Goal: Task Accomplishment & Management: Manage account settings

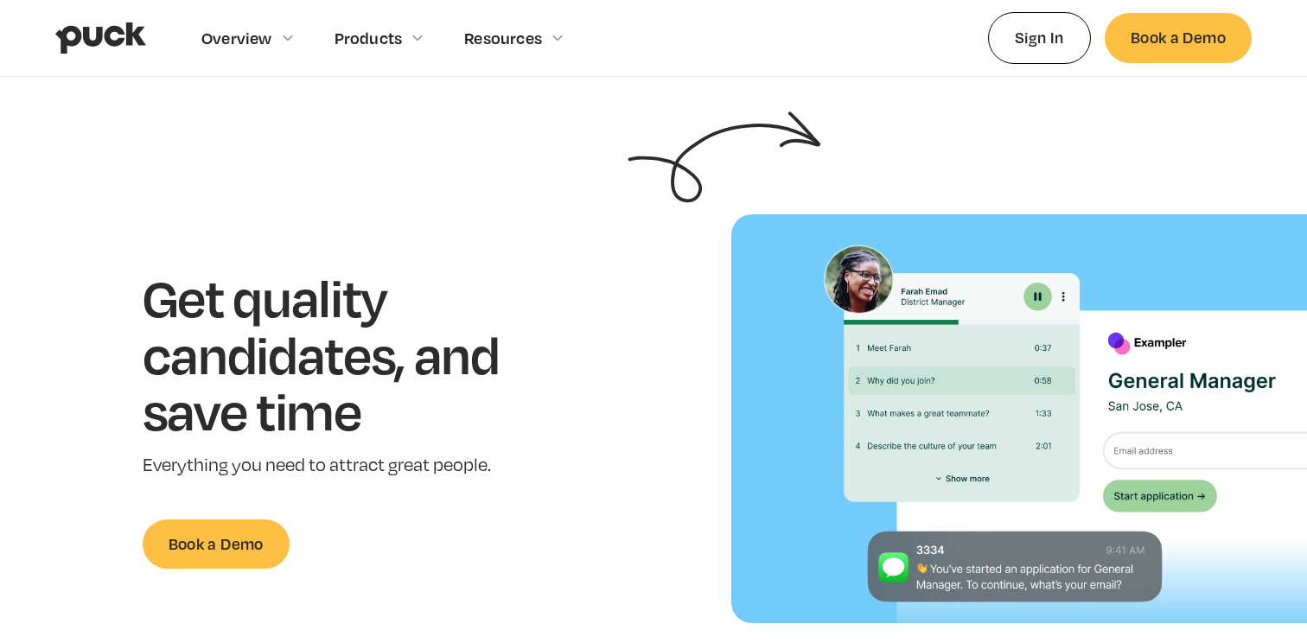
click at [1042, 44] on link "Sign In" at bounding box center [1039, 37] width 103 height 51
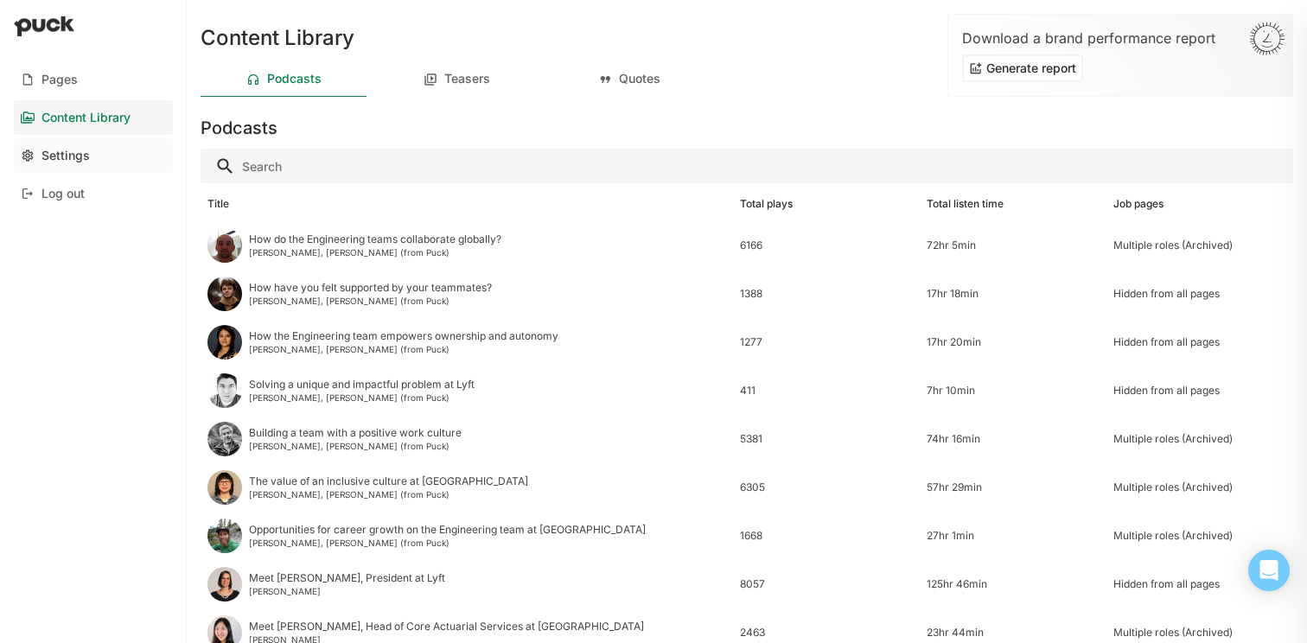
click at [92, 153] on link "Settings" at bounding box center [93, 155] width 159 height 35
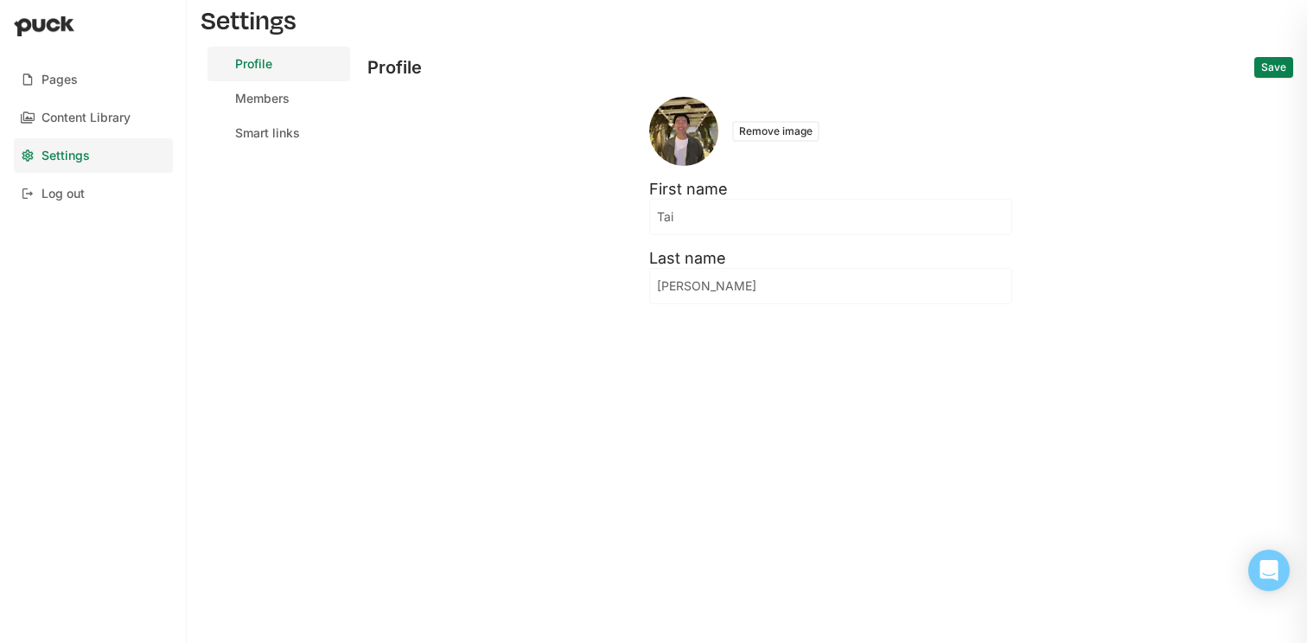
click at [280, 104] on div "Members" at bounding box center [262, 99] width 54 height 15
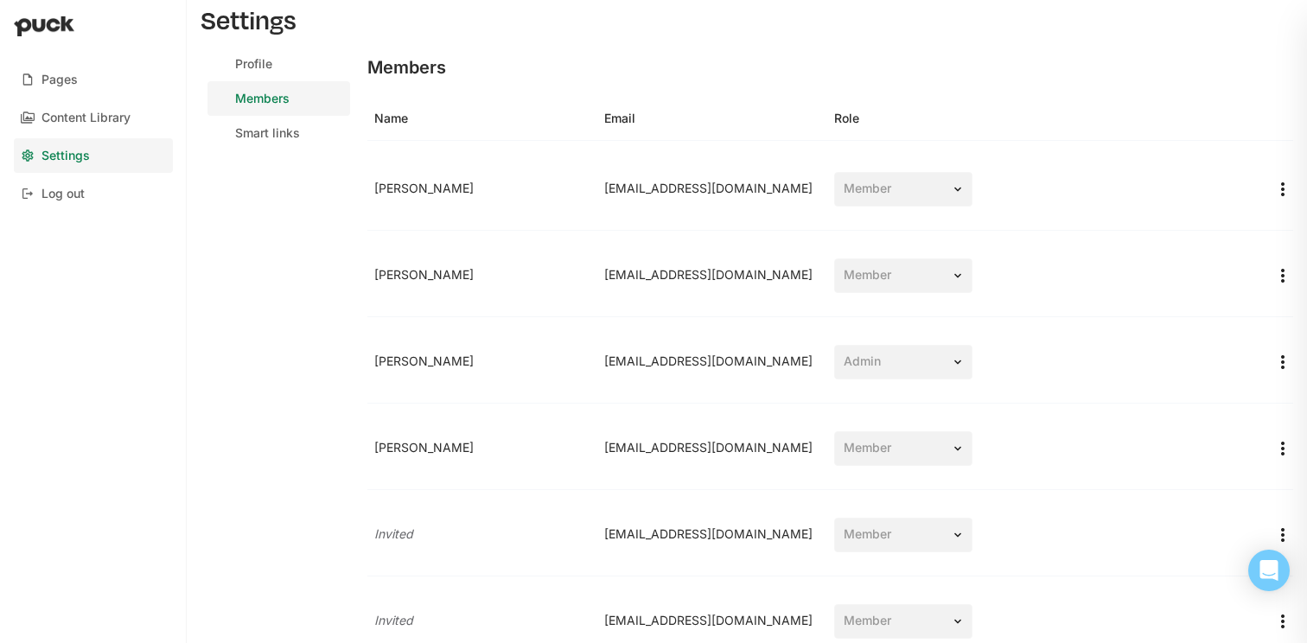
click at [600, 64] on div "Members" at bounding box center [829, 67] width 925 height 41
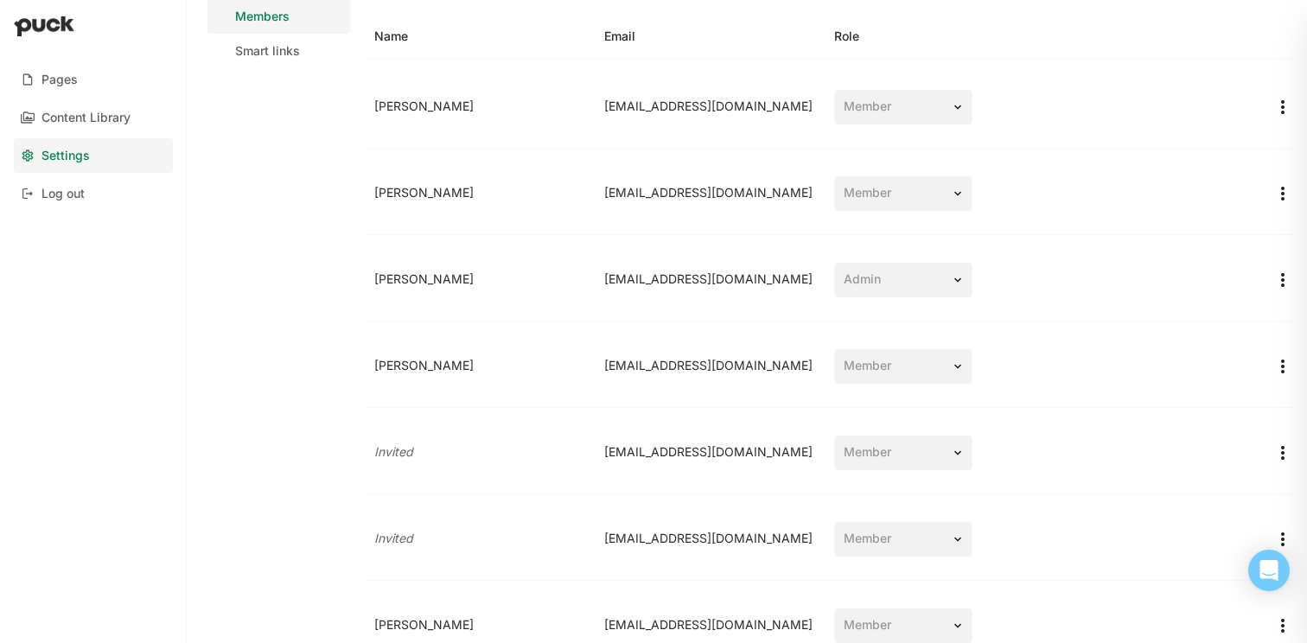
scroll to position [186, 0]
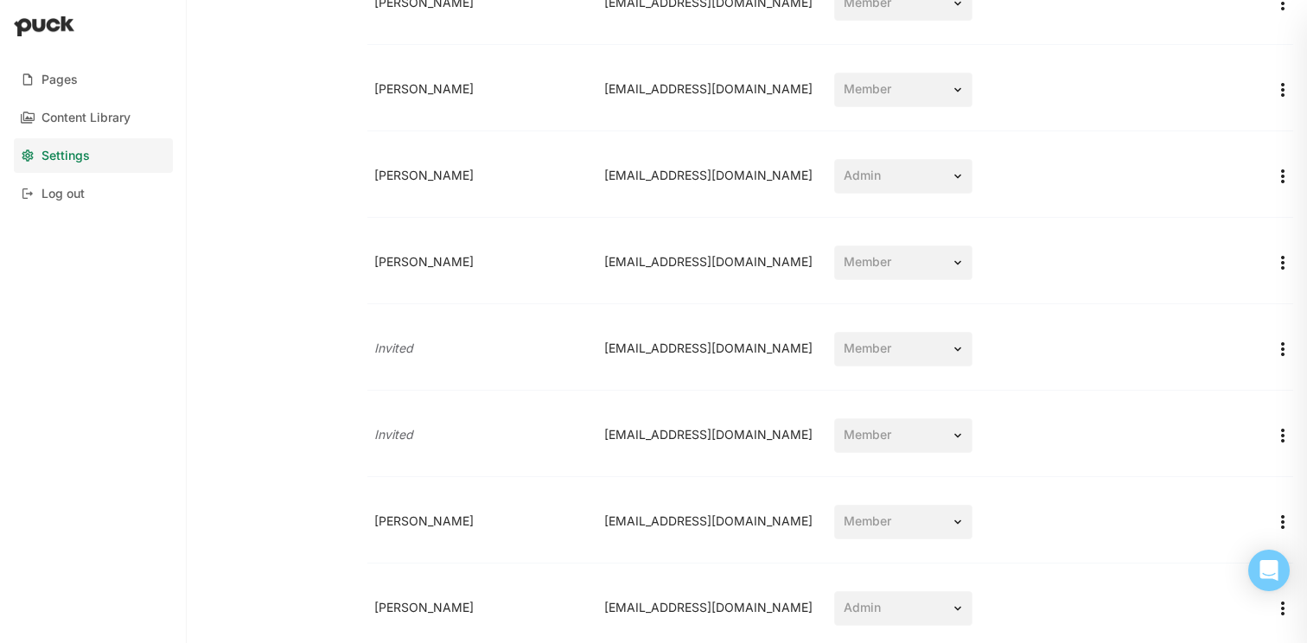
click at [549, 277] on div "Anastasia Horbach ahorbach@lyft.com Member" at bounding box center [829, 262] width 925 height 83
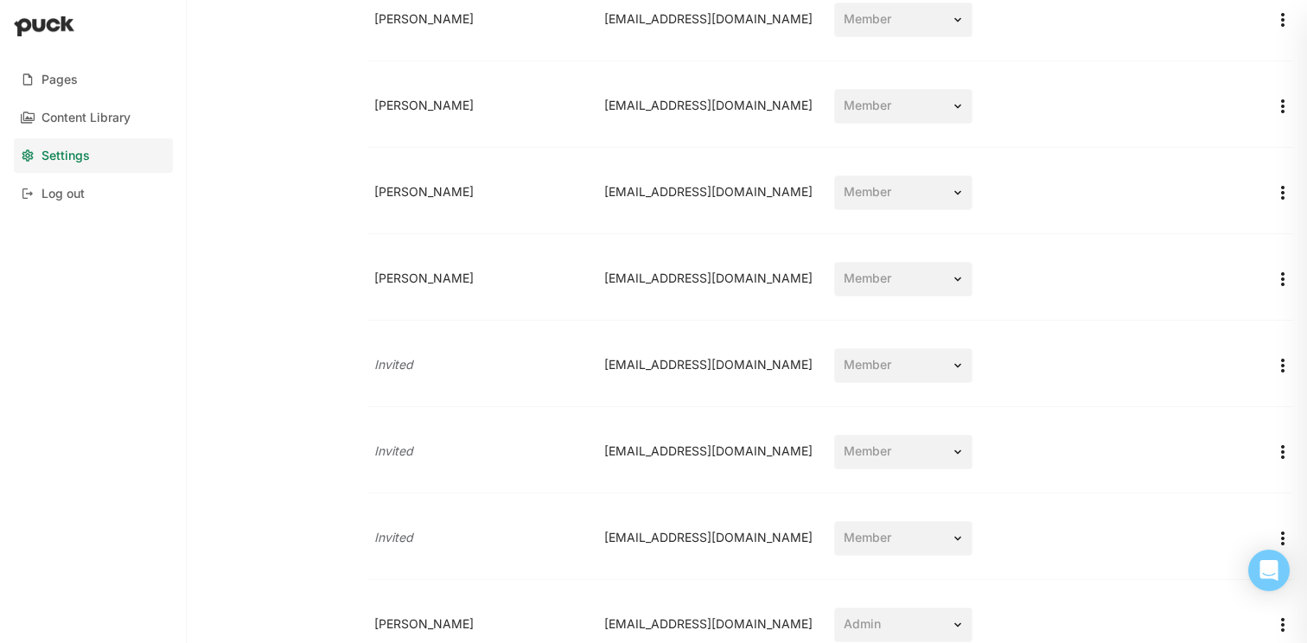
scroll to position [3124, 0]
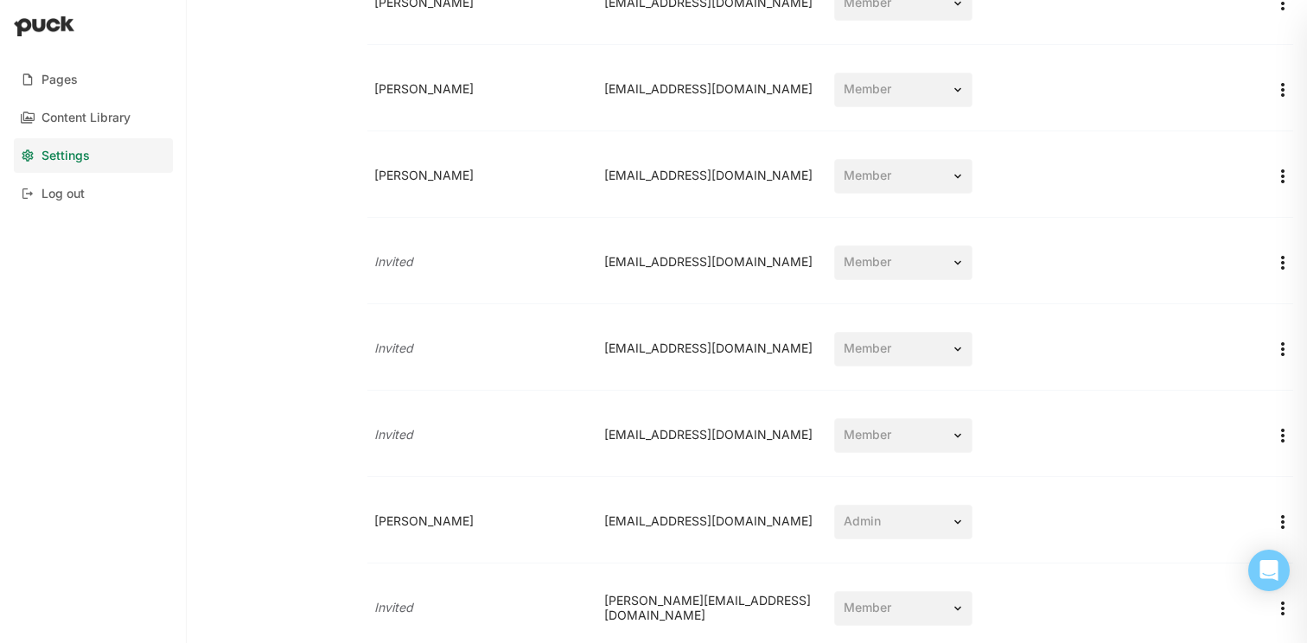
click at [549, 277] on div "Invited kkozlova@lyft.com Member" at bounding box center [829, 262] width 925 height 83
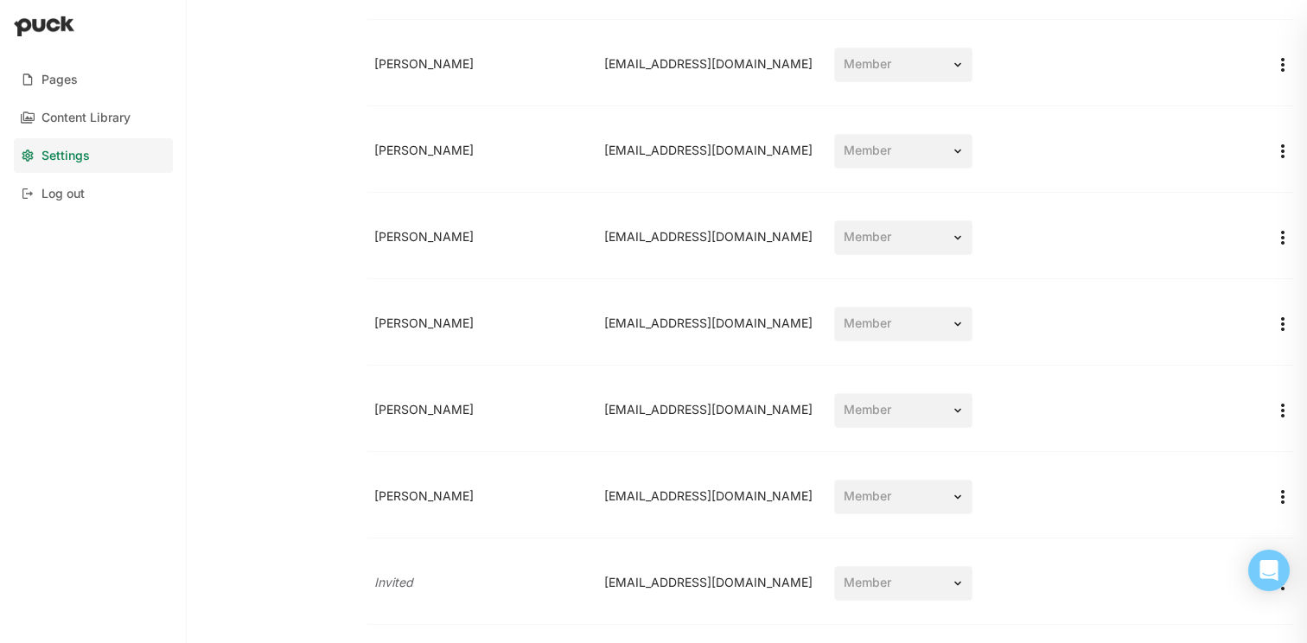
scroll to position [2724, 0]
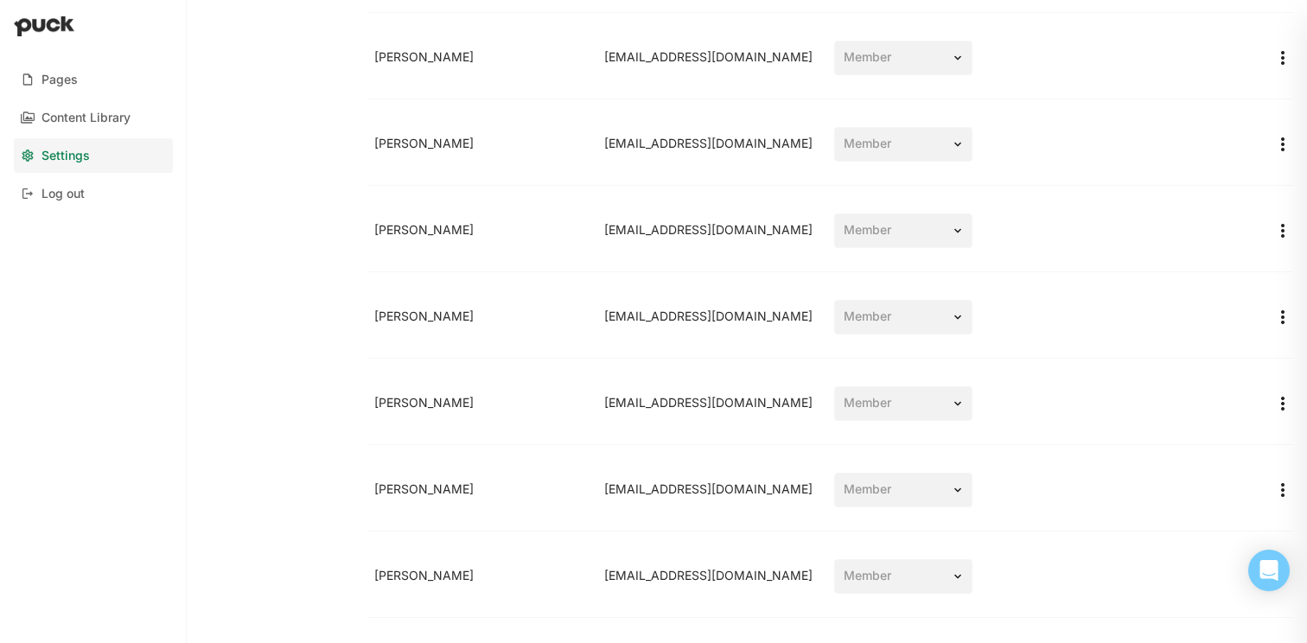
click at [545, 337] on div "Julie Vettraino jvettraino@lyft.com Member" at bounding box center [829, 317] width 925 height 83
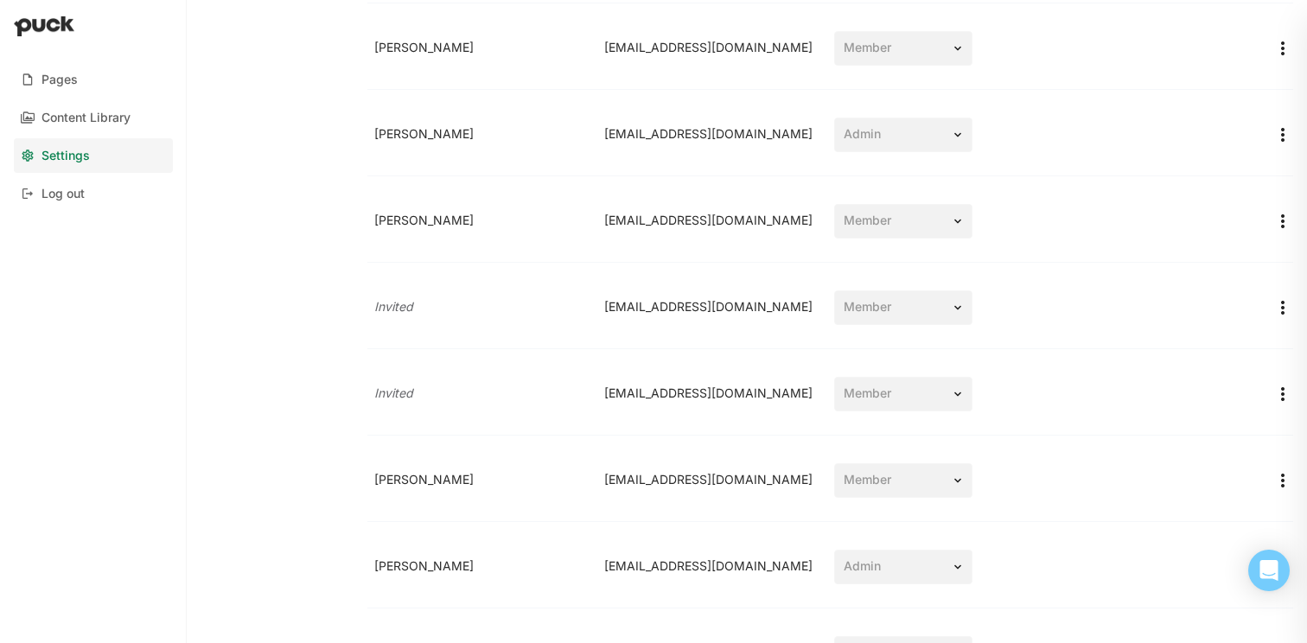
click at [545, 337] on div "Invited ajebrock@lyft.com Member" at bounding box center [829, 307] width 925 height 83
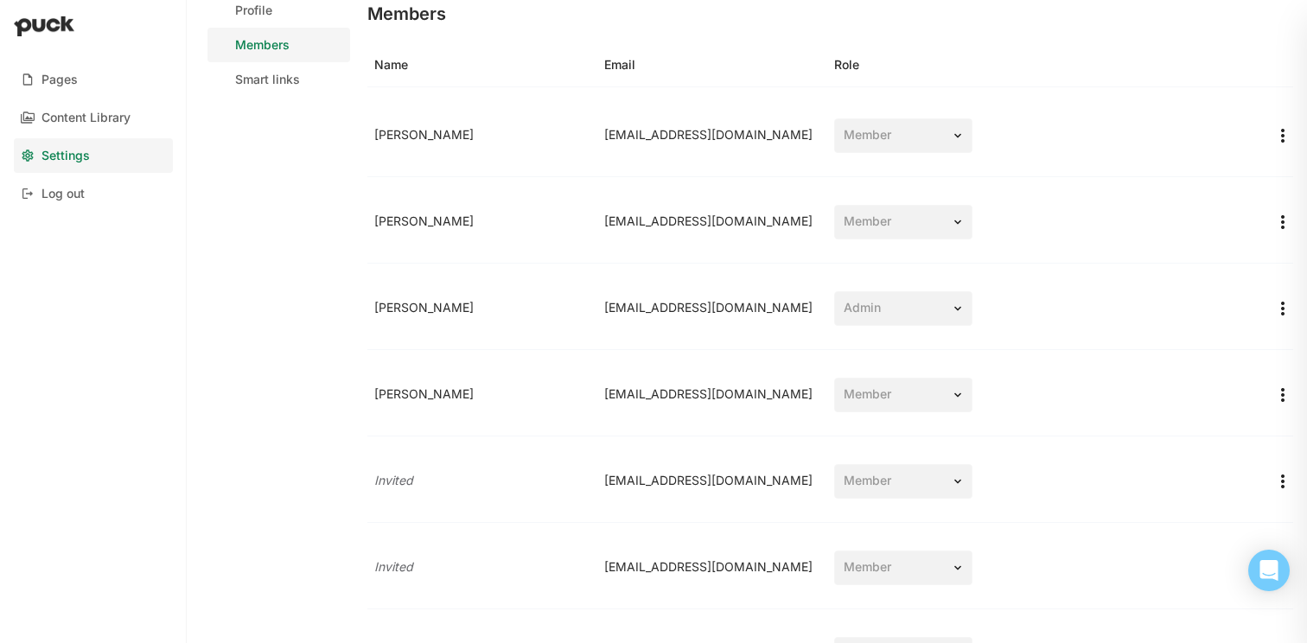
scroll to position [0, 0]
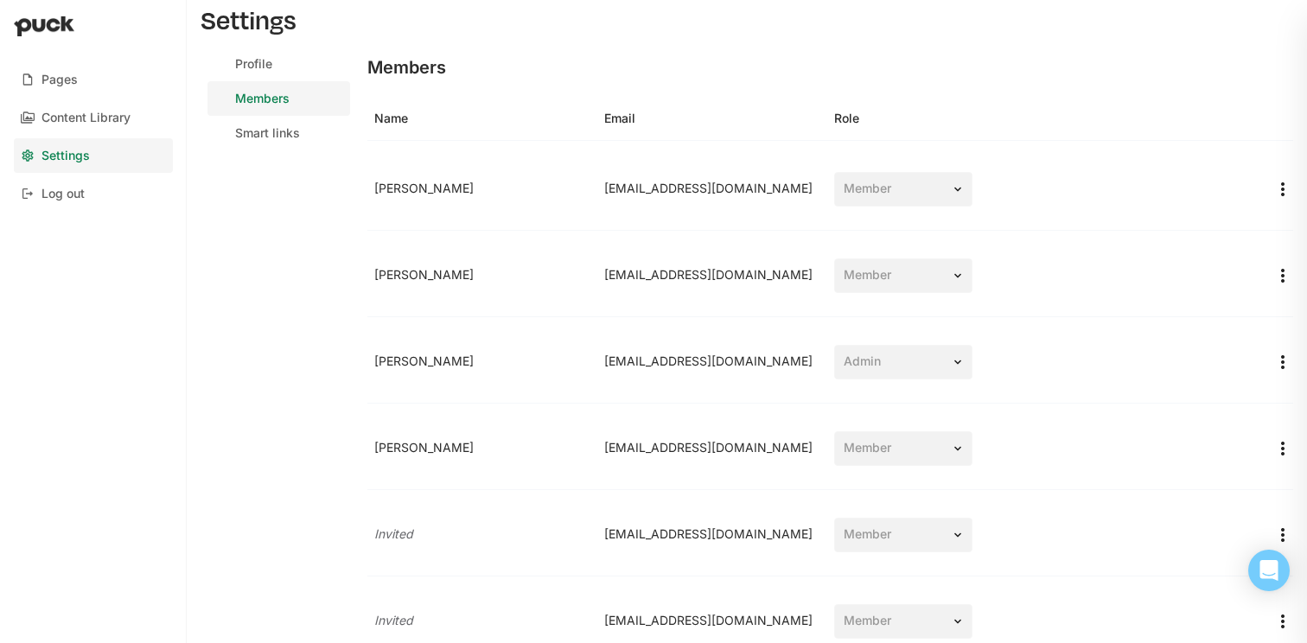
click at [806, 76] on div "Members" at bounding box center [829, 67] width 925 height 41
click at [609, 78] on div "Members" at bounding box center [829, 67] width 925 height 41
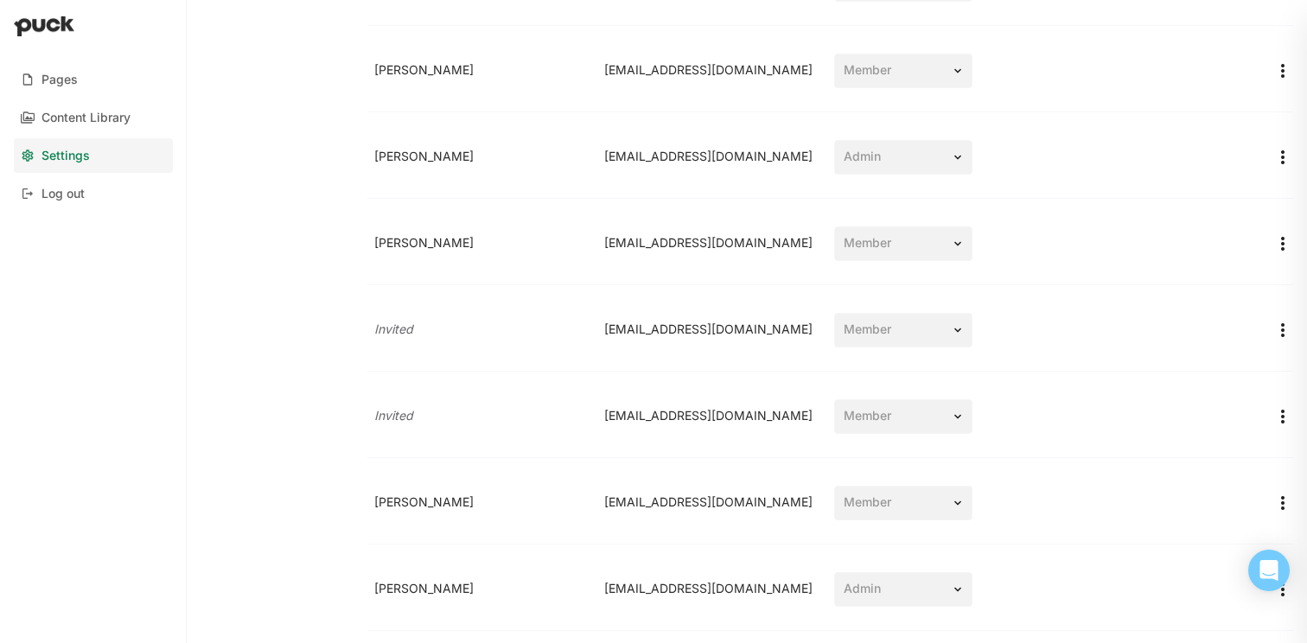
scroll to position [171, 0]
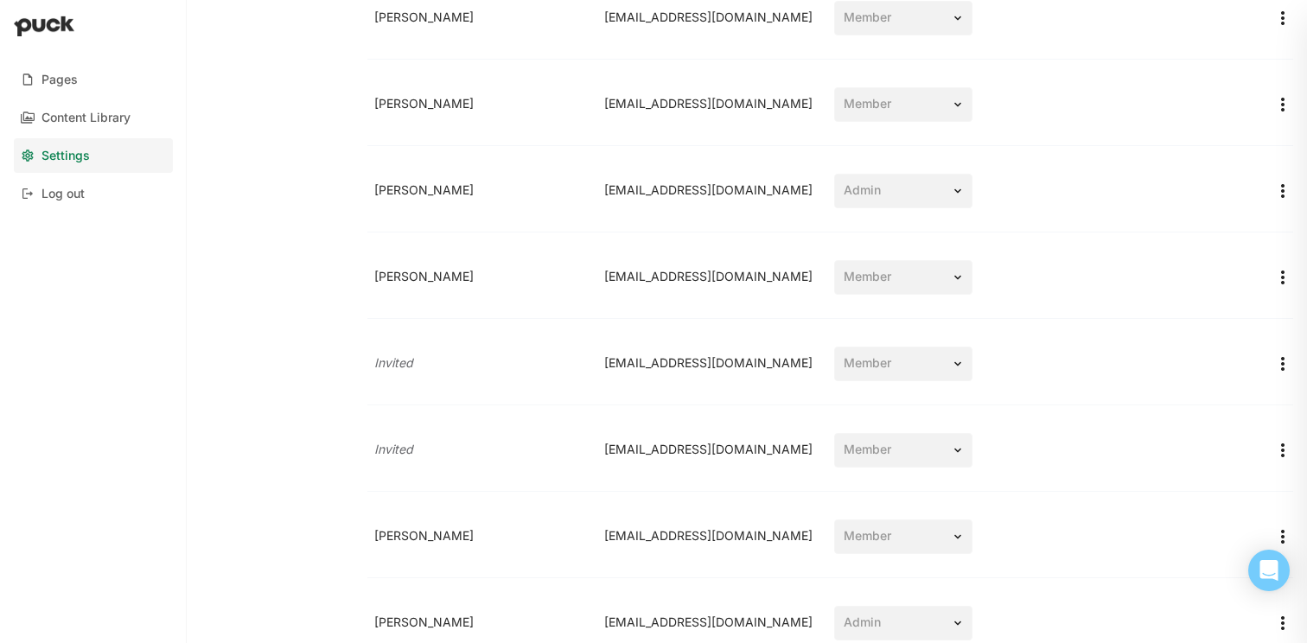
click at [719, 214] on div "Allison Eggert aeggert@lyft.com Admin" at bounding box center [829, 190] width 925 height 83
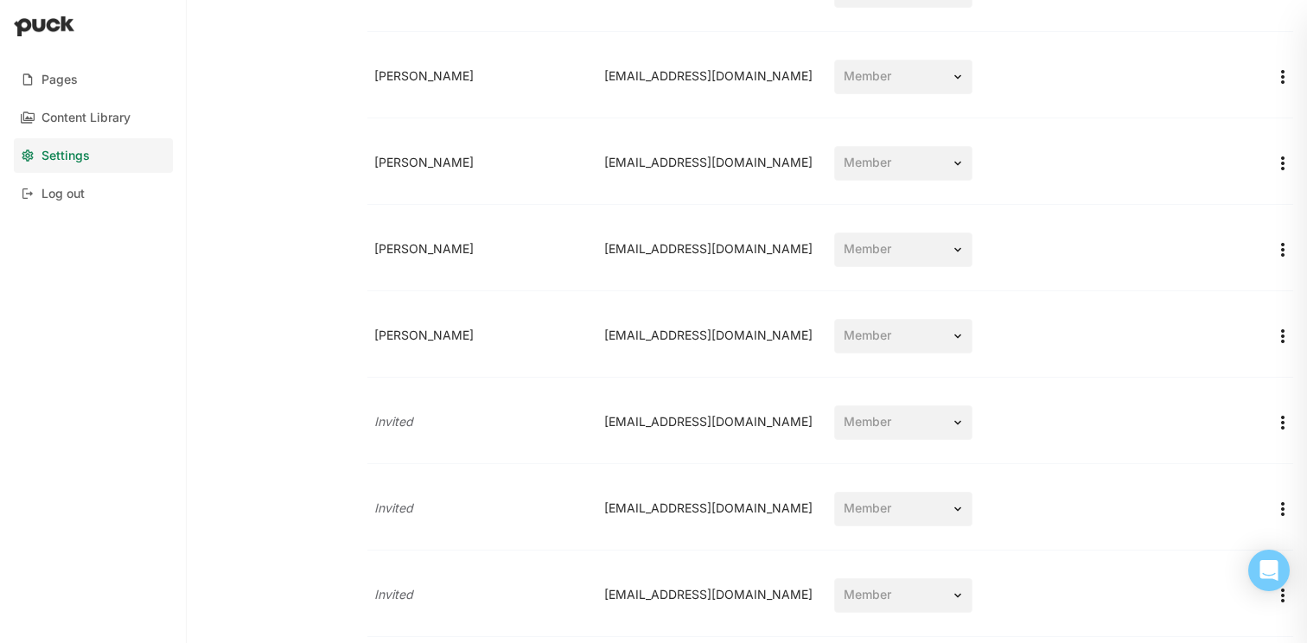
scroll to position [2933, 0]
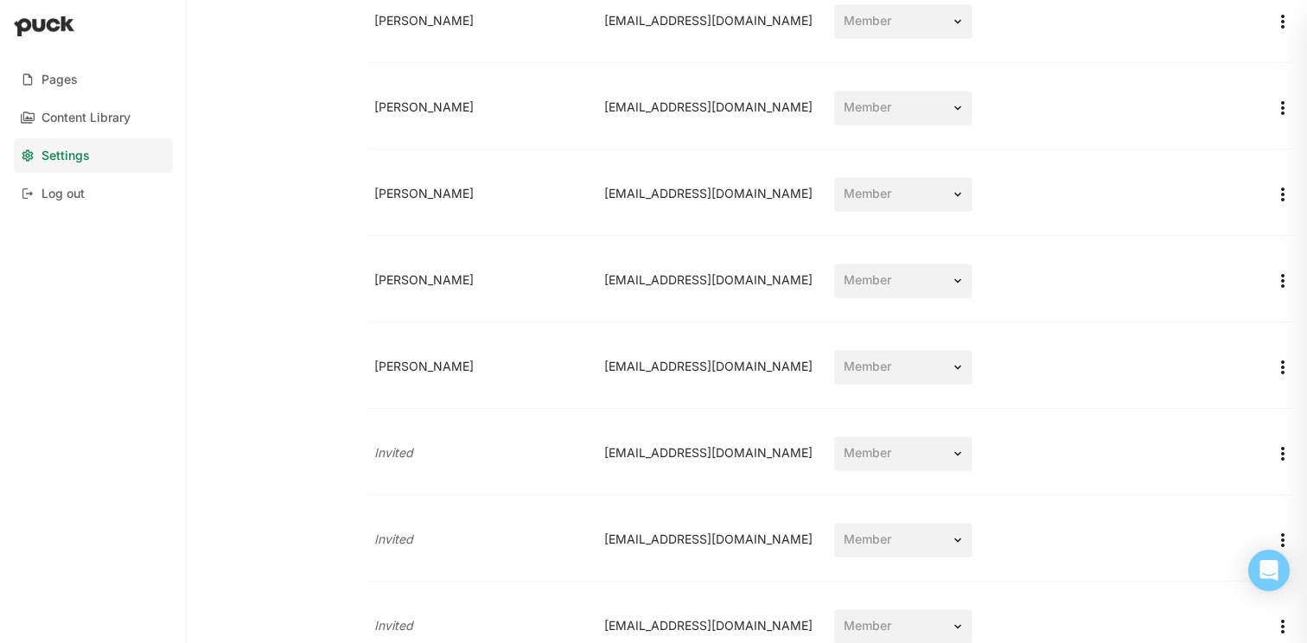
click at [720, 199] on div "karimerivero@lyft.com" at bounding box center [712, 194] width 230 height 29
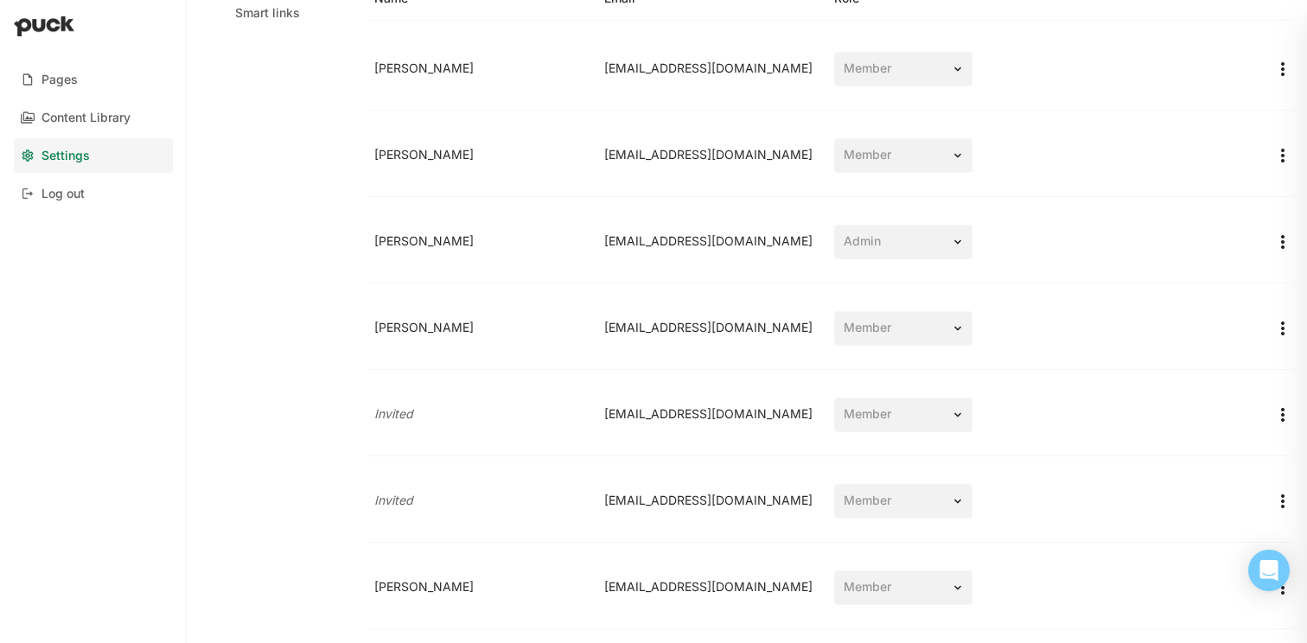
scroll to position [0, 0]
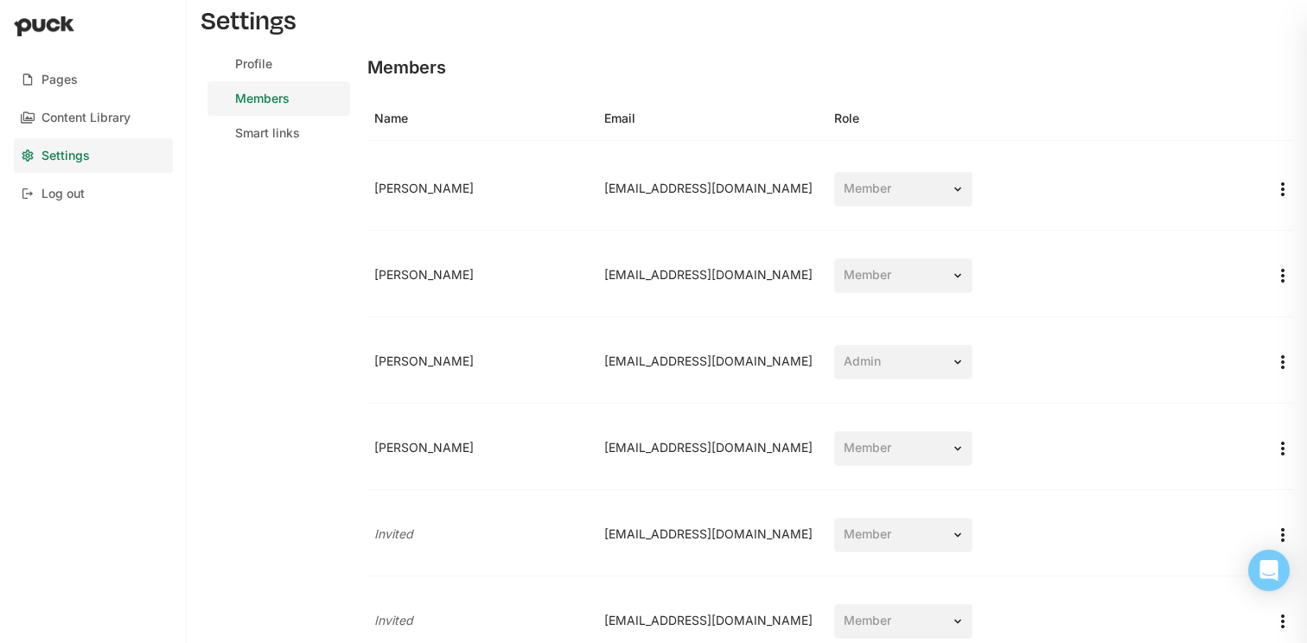
click at [798, 133] on div "Name Email Role" at bounding box center [829, 119] width 925 height 44
click at [858, 68] on div "Members" at bounding box center [829, 67] width 925 height 41
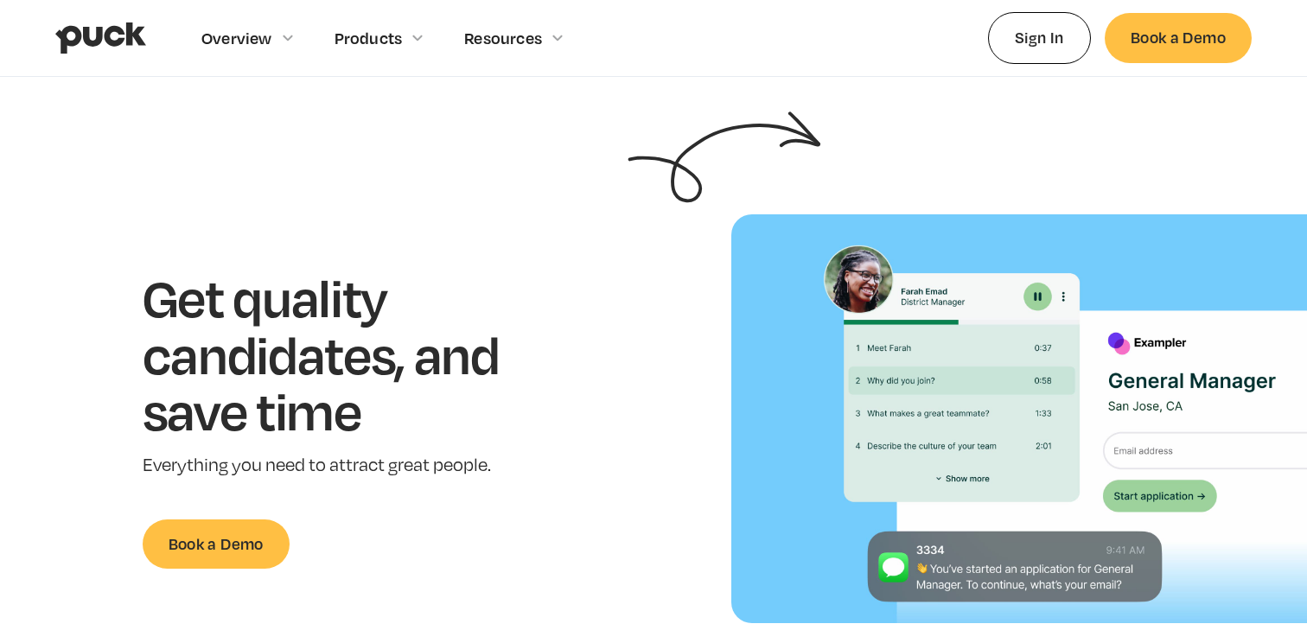
click at [849, 40] on div "Overview Overview Overview How Puck drives candidate quality Explore Team Profi…" at bounding box center [653, 38] width 1196 height 76
click at [1014, 44] on link "Sign In" at bounding box center [1039, 37] width 103 height 51
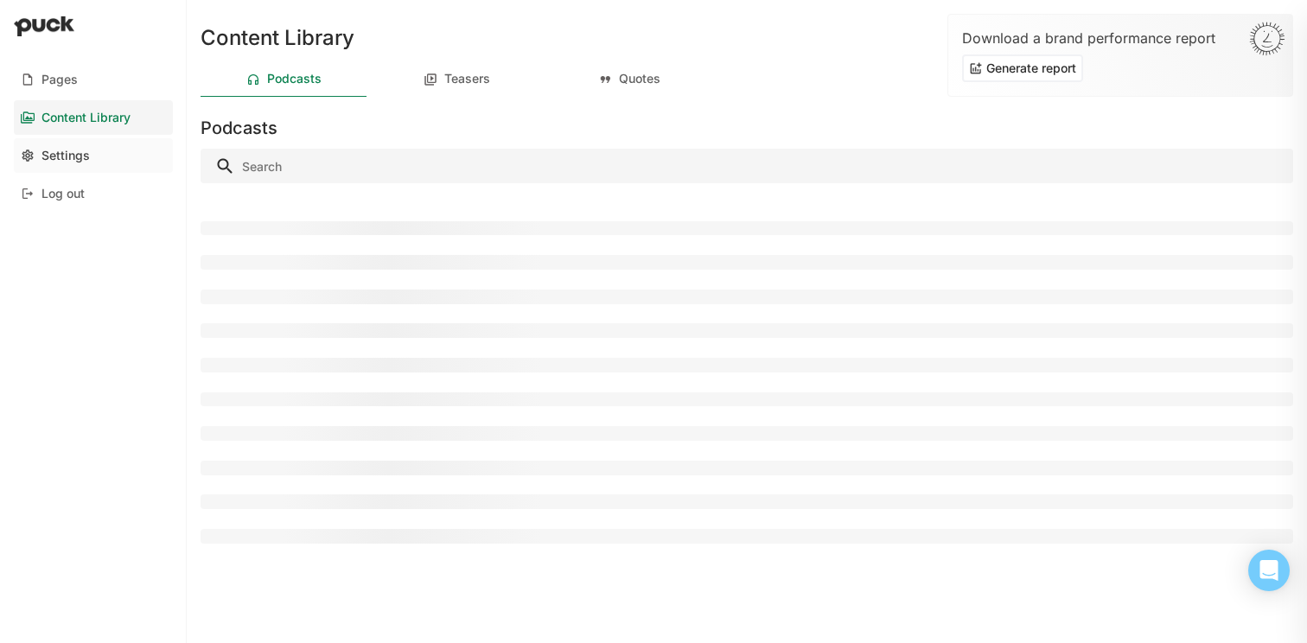
click at [92, 155] on link "Settings" at bounding box center [93, 155] width 159 height 35
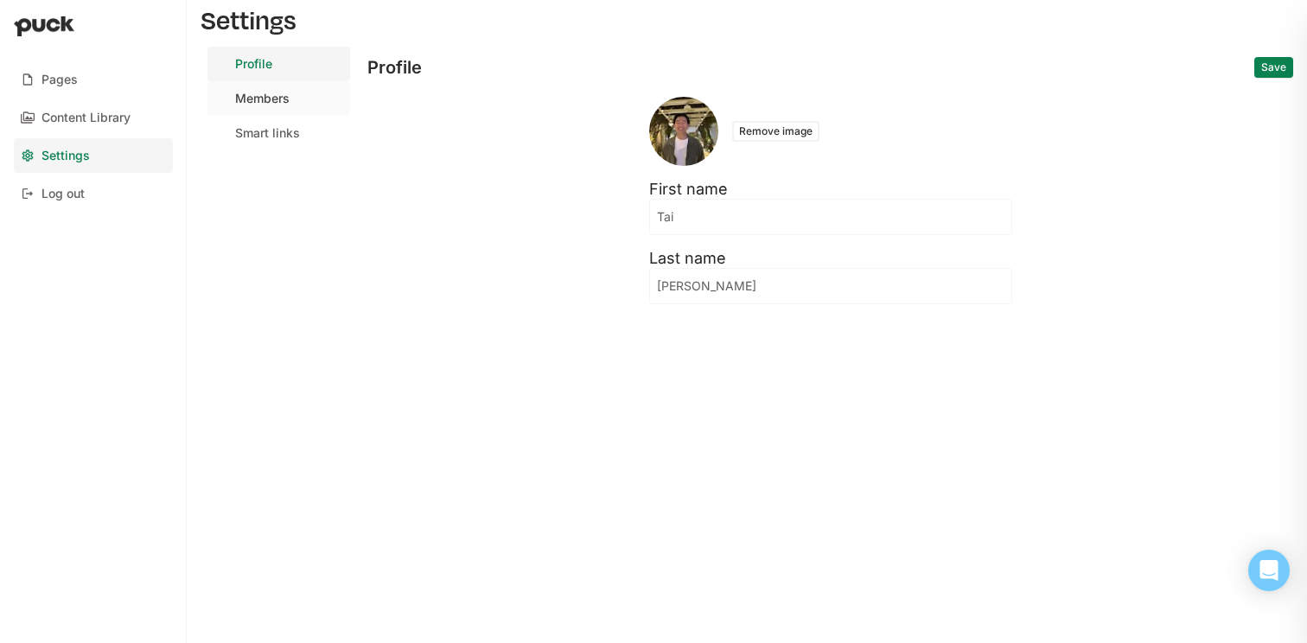
click at [296, 101] on link "Members" at bounding box center [278, 98] width 143 height 35
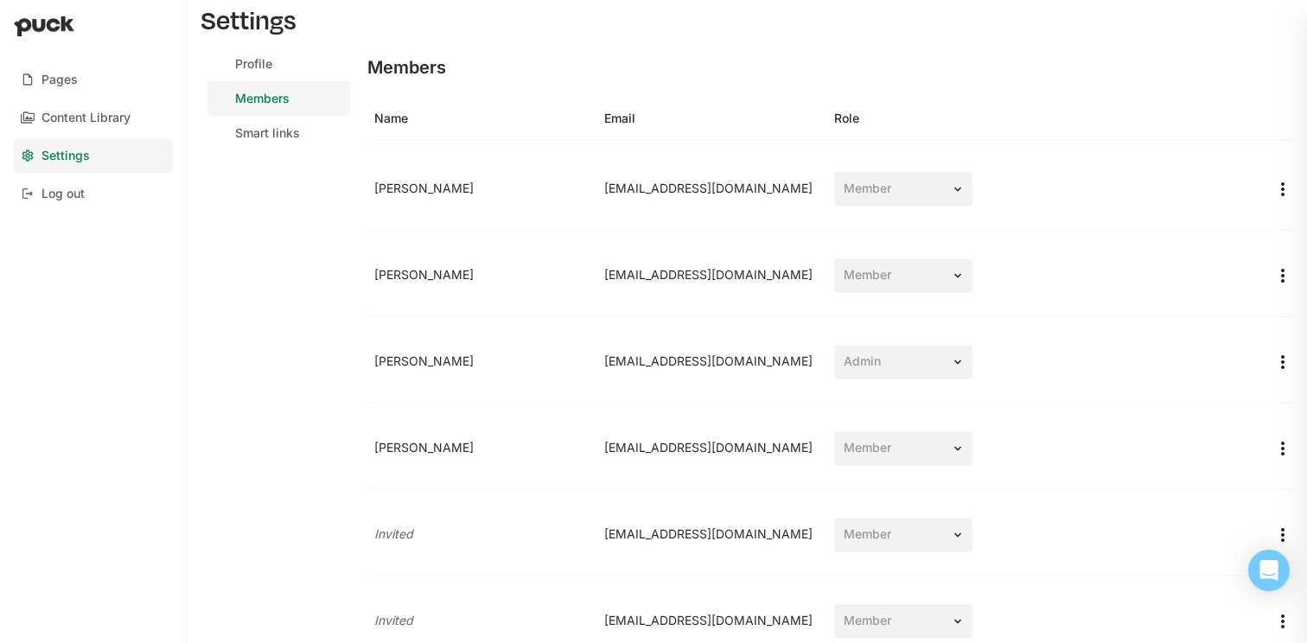
click at [776, 162] on div "Arianna Azevedo aazevedo@lyft.com Member" at bounding box center [829, 189] width 925 height 83
click at [760, 66] on div "Members" at bounding box center [829, 67] width 925 height 41
click at [269, 65] on div "Profile" at bounding box center [253, 64] width 37 height 15
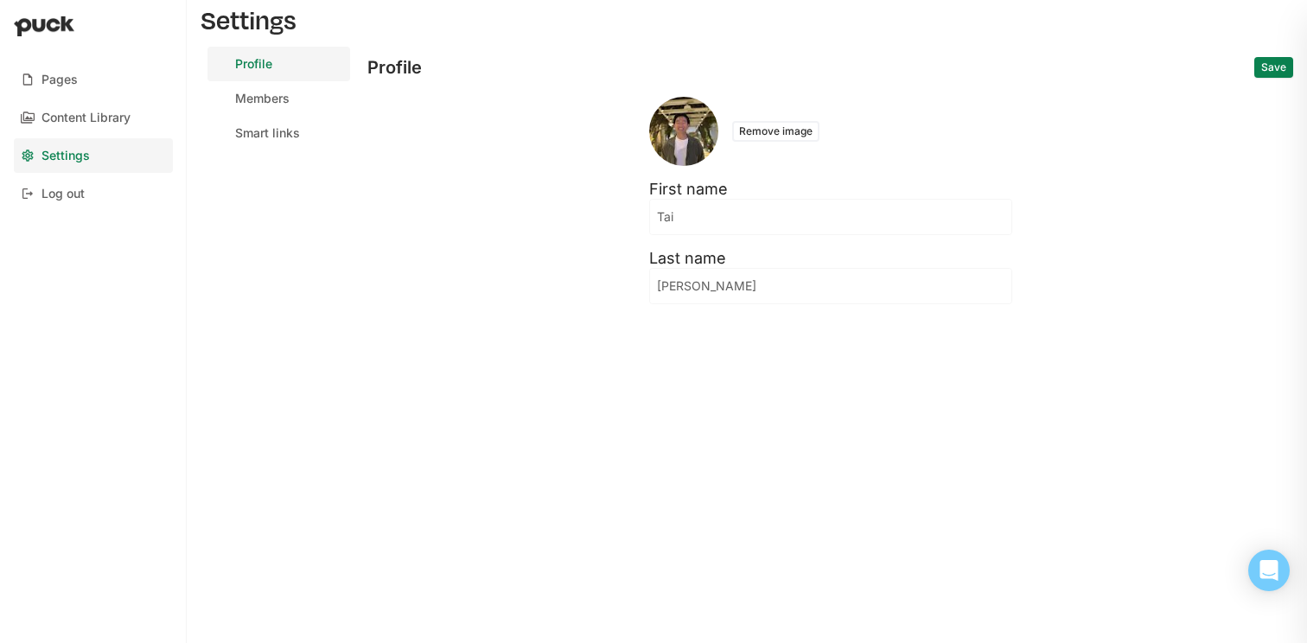
click at [92, 158] on link "Settings" at bounding box center [93, 155] width 159 height 35
click at [285, 97] on div "Members" at bounding box center [262, 99] width 54 height 15
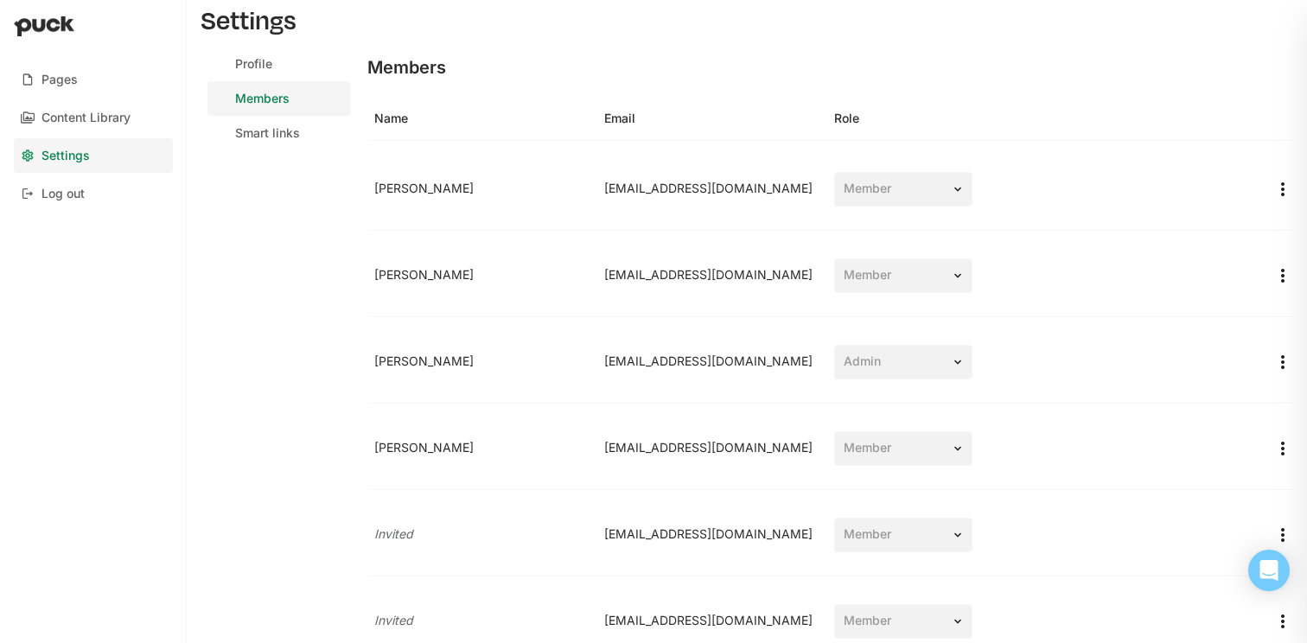
click at [1284, 181] on img "More options" at bounding box center [1282, 189] width 21 height 21
click at [998, 78] on div "Members" at bounding box center [829, 67] width 925 height 41
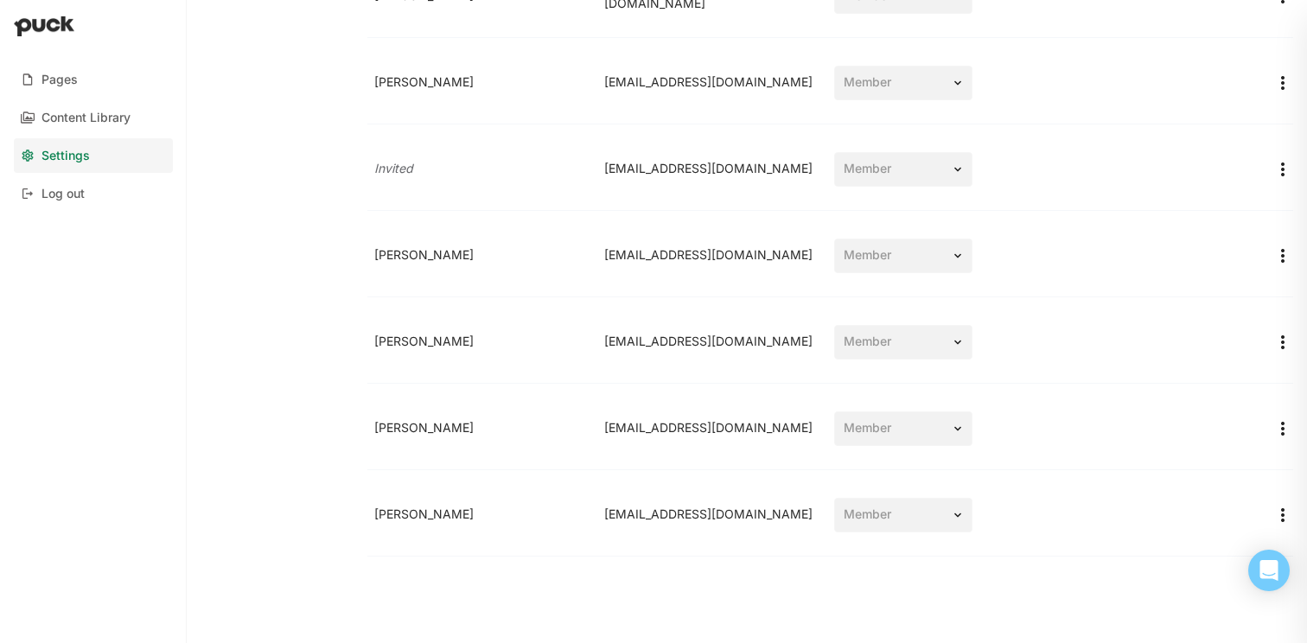
scroll to position [5829, 0]
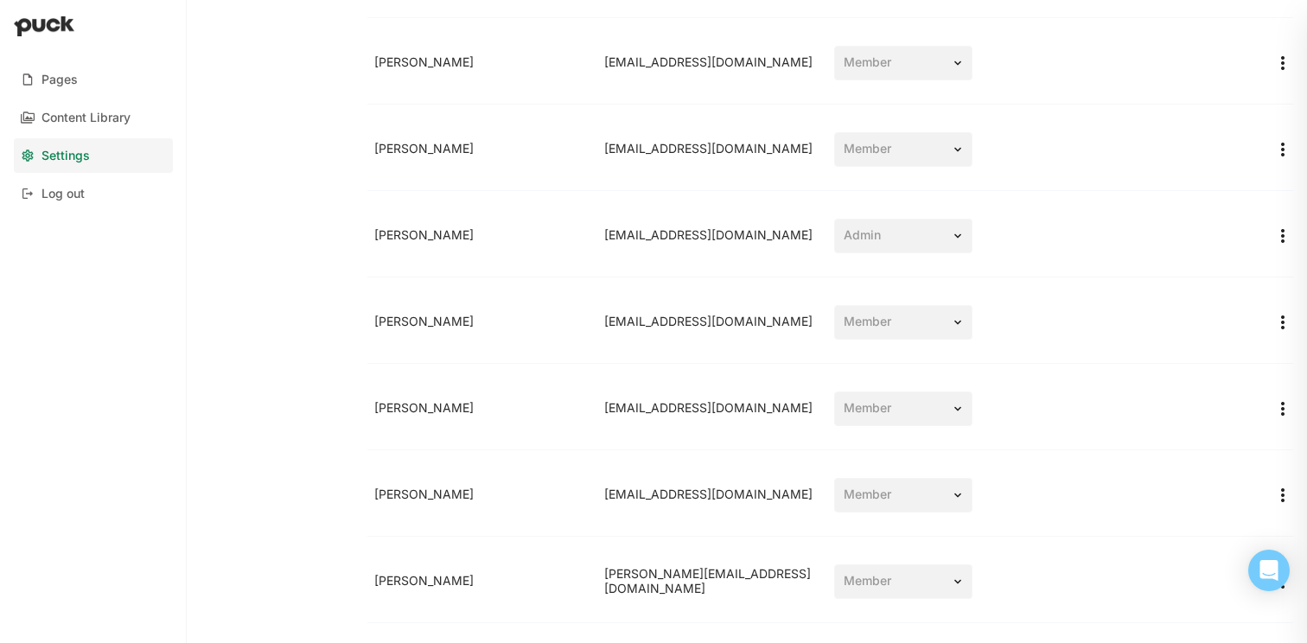
click at [681, 297] on div "Tai Tran taitran@lyft.com Member" at bounding box center [829, 322] width 925 height 83
click at [719, 320] on div "[EMAIL_ADDRESS][DOMAIN_NAME]" at bounding box center [712, 322] width 230 height 29
click at [1170, 123] on div "Daniela Padilla danielap@lyft.com Member" at bounding box center [829, 149] width 925 height 83
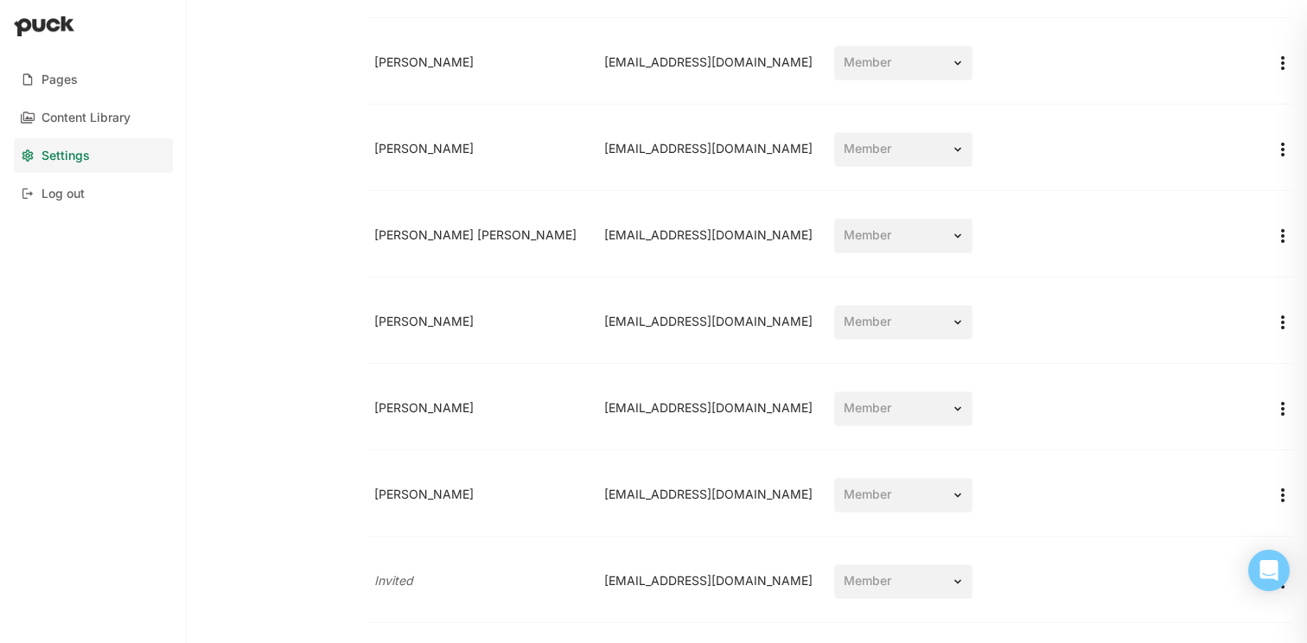
click at [771, 282] on div "Delina Tekle delinat@lyft.com Member" at bounding box center [829, 322] width 925 height 83
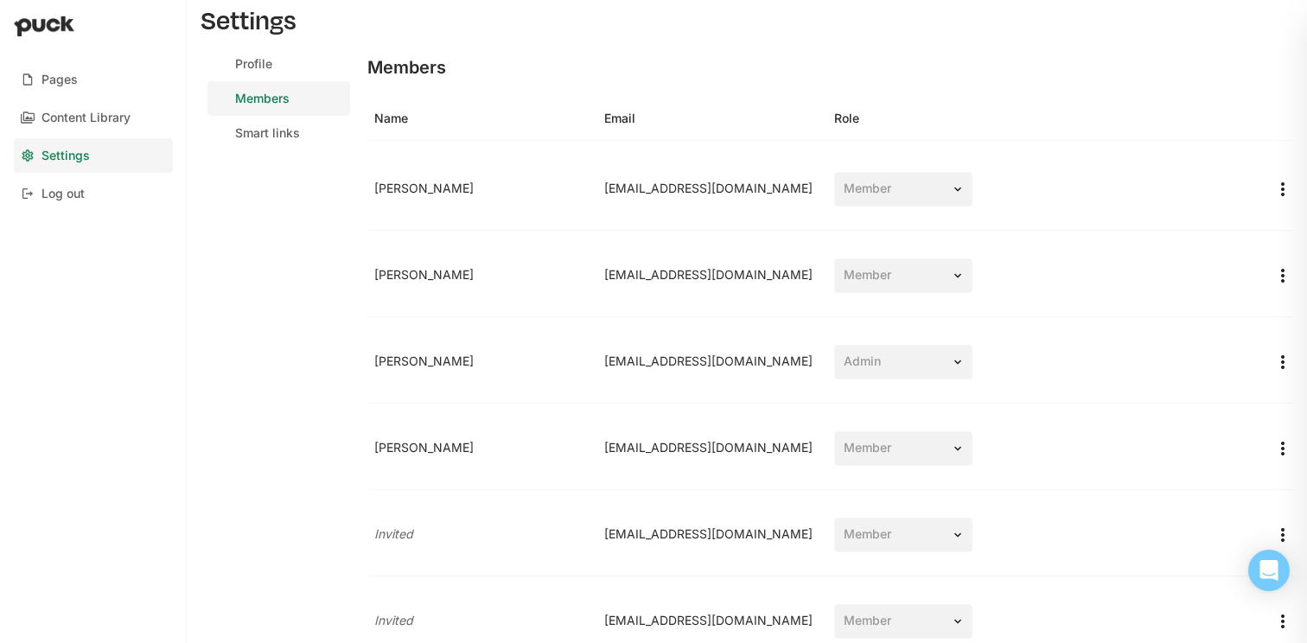
click at [723, 63] on div "Members" at bounding box center [829, 67] width 925 height 41
click at [675, 44] on div "Settings Profile Members Smart links Members Name Email Role [PERSON_NAME] [EMA…" at bounding box center [747, 321] width 1120 height 643
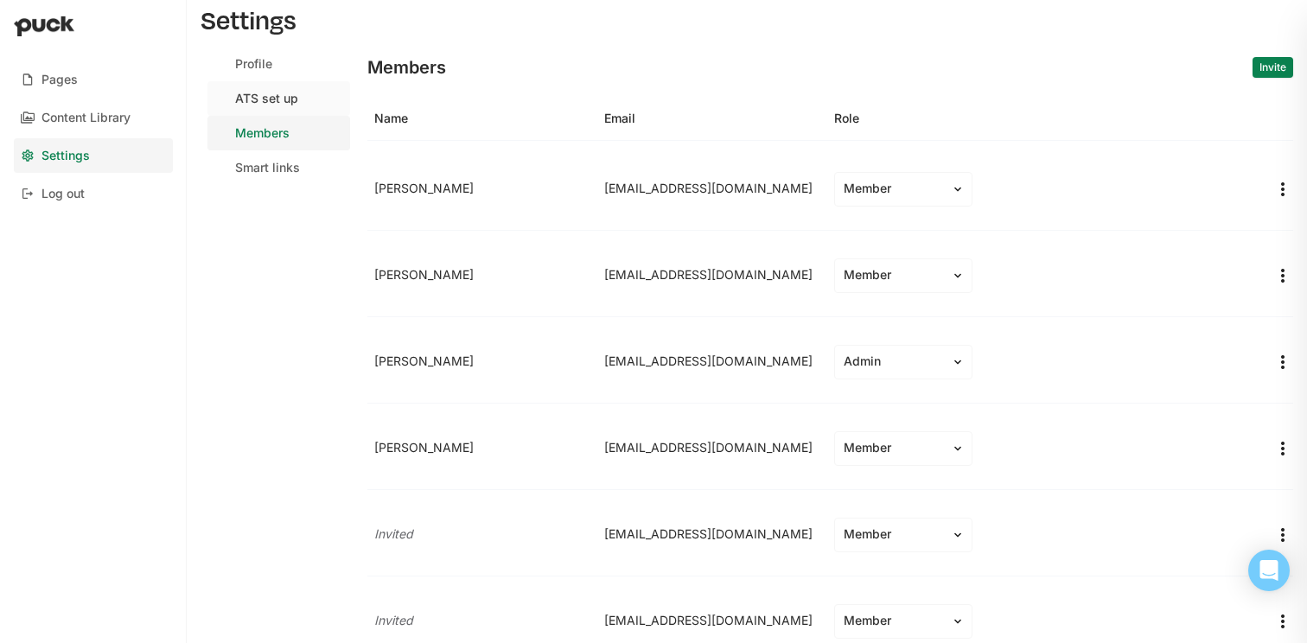
click at [289, 93] on div "ATS set up" at bounding box center [266, 99] width 63 height 15
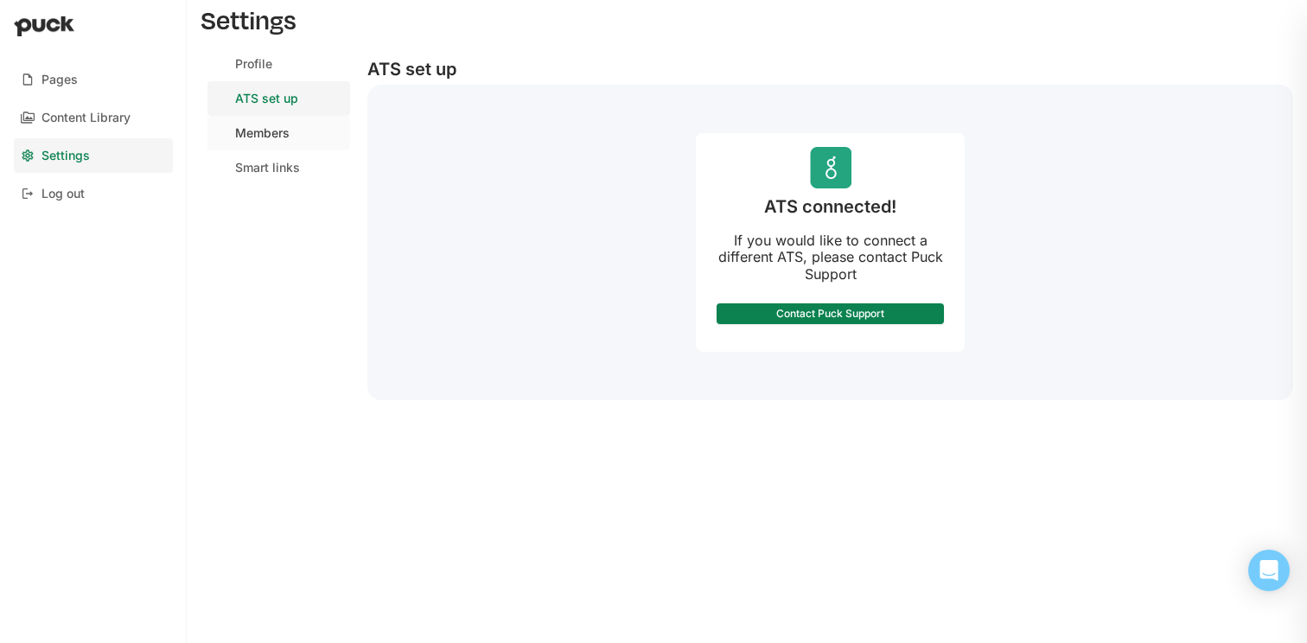
click at [285, 139] on div "Members" at bounding box center [262, 133] width 54 height 15
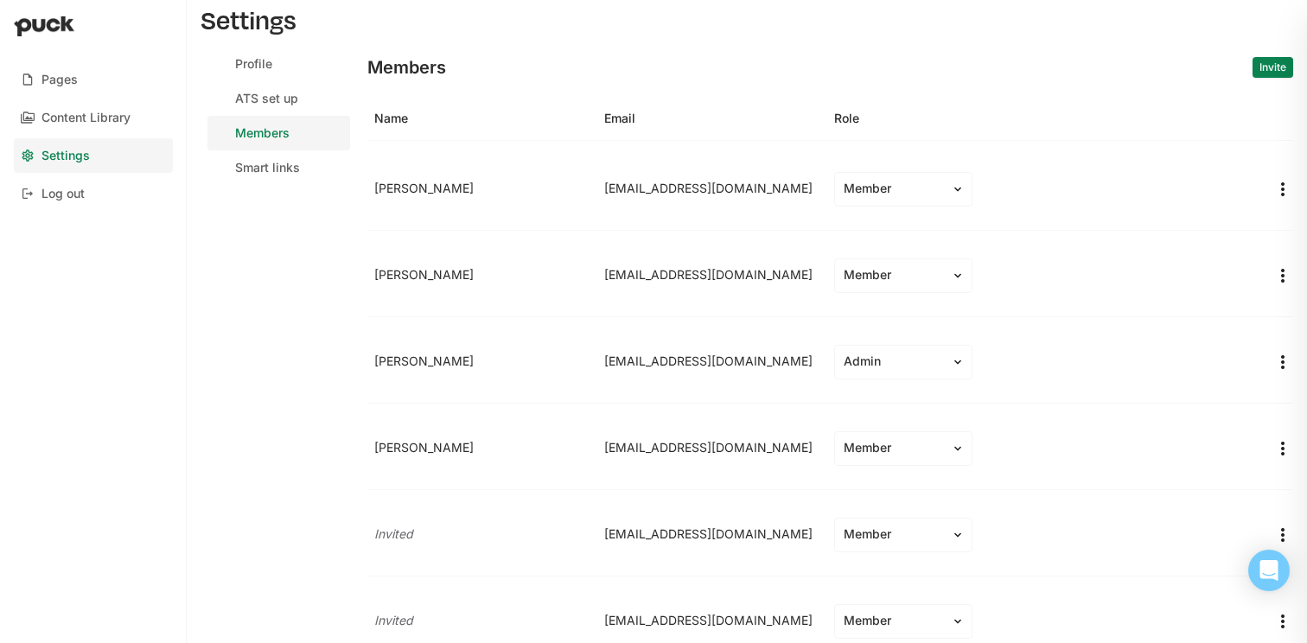
click at [883, 78] on div "Members Invite" at bounding box center [829, 67] width 925 height 41
click at [1277, 63] on button "Invite" at bounding box center [1272, 67] width 41 height 21
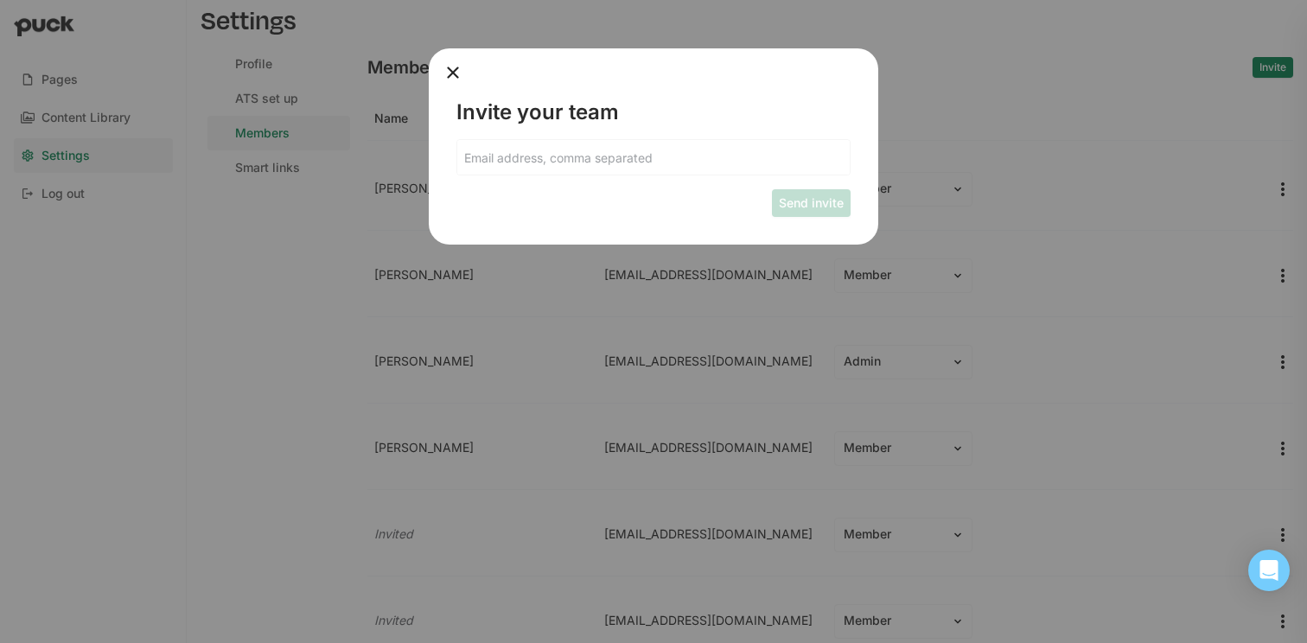
click at [630, 158] on input at bounding box center [653, 157] width 392 height 35
paste input "[EMAIL_ADDRESS][DOMAIN_NAME]"
type input "[EMAIL_ADDRESS][DOMAIN_NAME]"
click at [794, 198] on button "Send invite" at bounding box center [811, 203] width 79 height 28
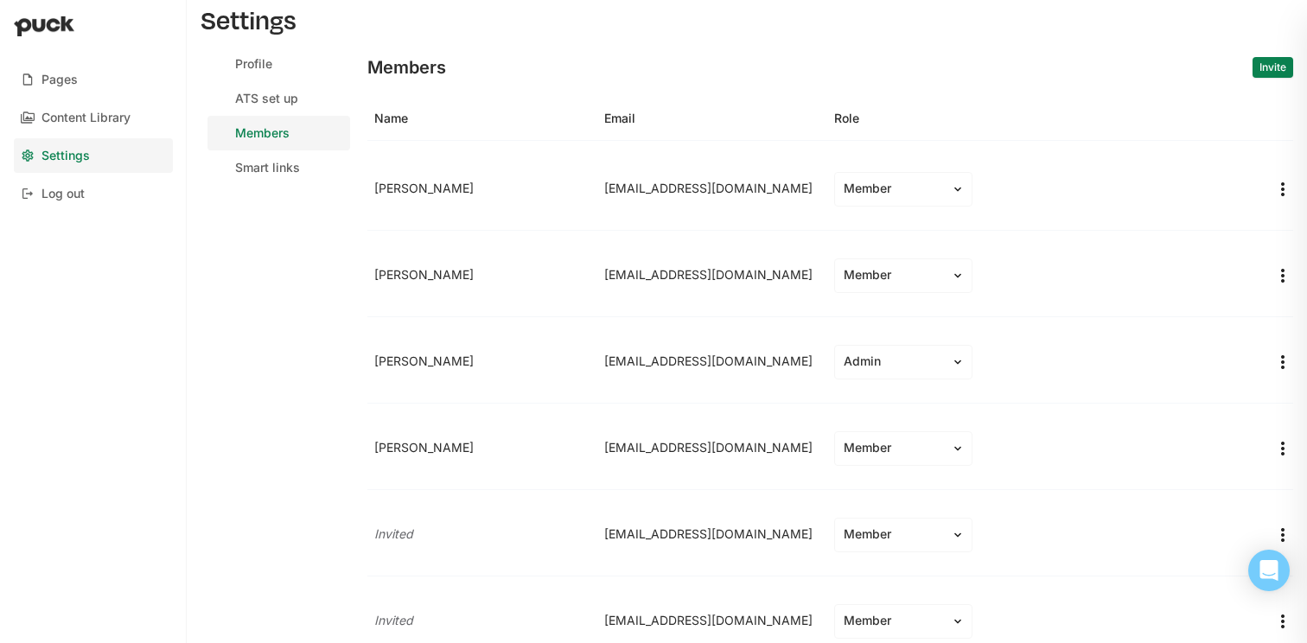
click at [751, 259] on div "[PERSON_NAME] [EMAIL_ADDRESS][DOMAIN_NAME] Member" at bounding box center [829, 275] width 925 height 83
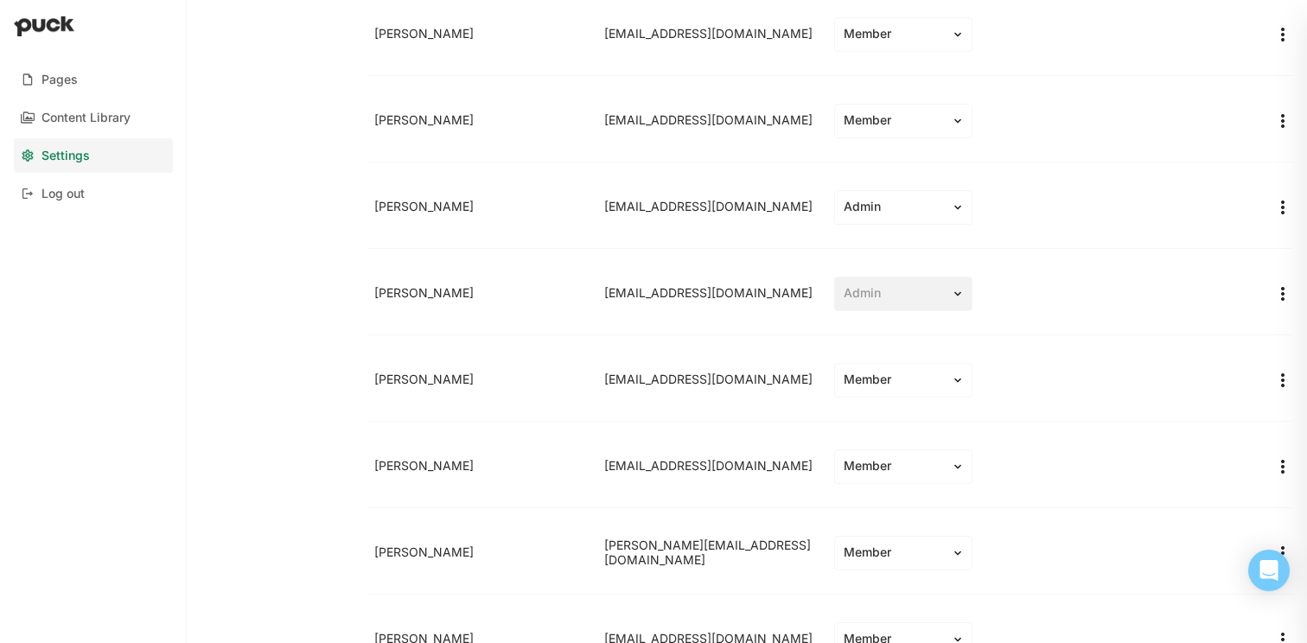
scroll to position [5835, 0]
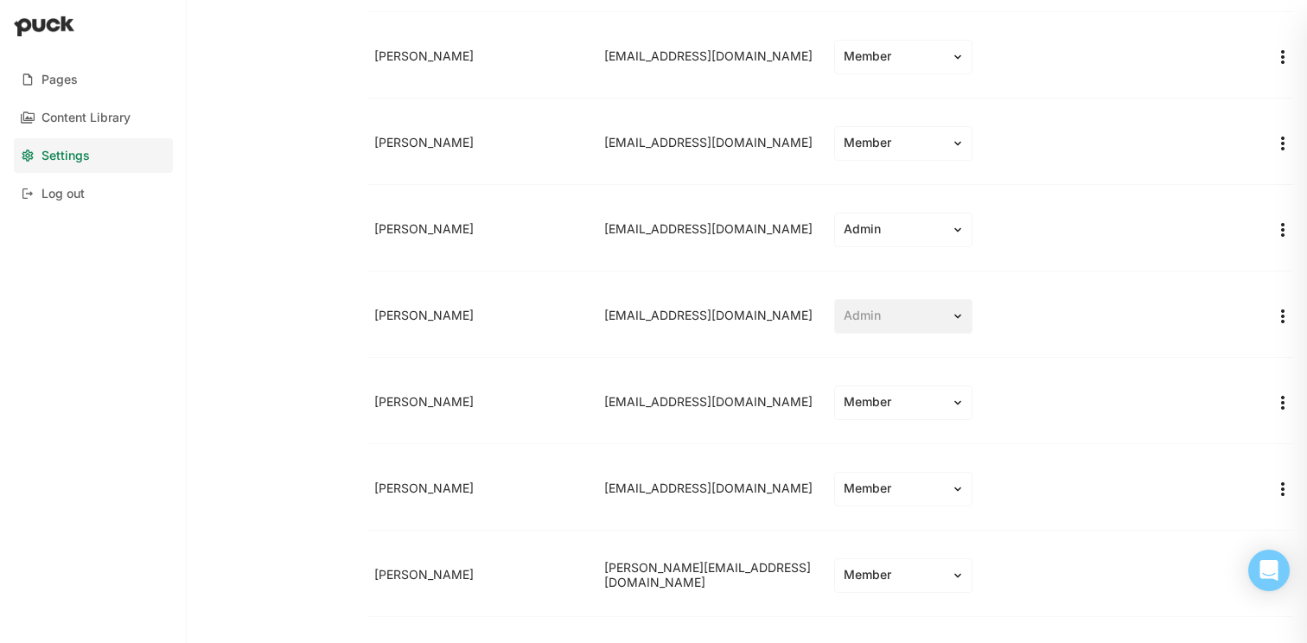
click at [727, 323] on div "[EMAIL_ADDRESS][DOMAIN_NAME]" at bounding box center [712, 316] width 230 height 29
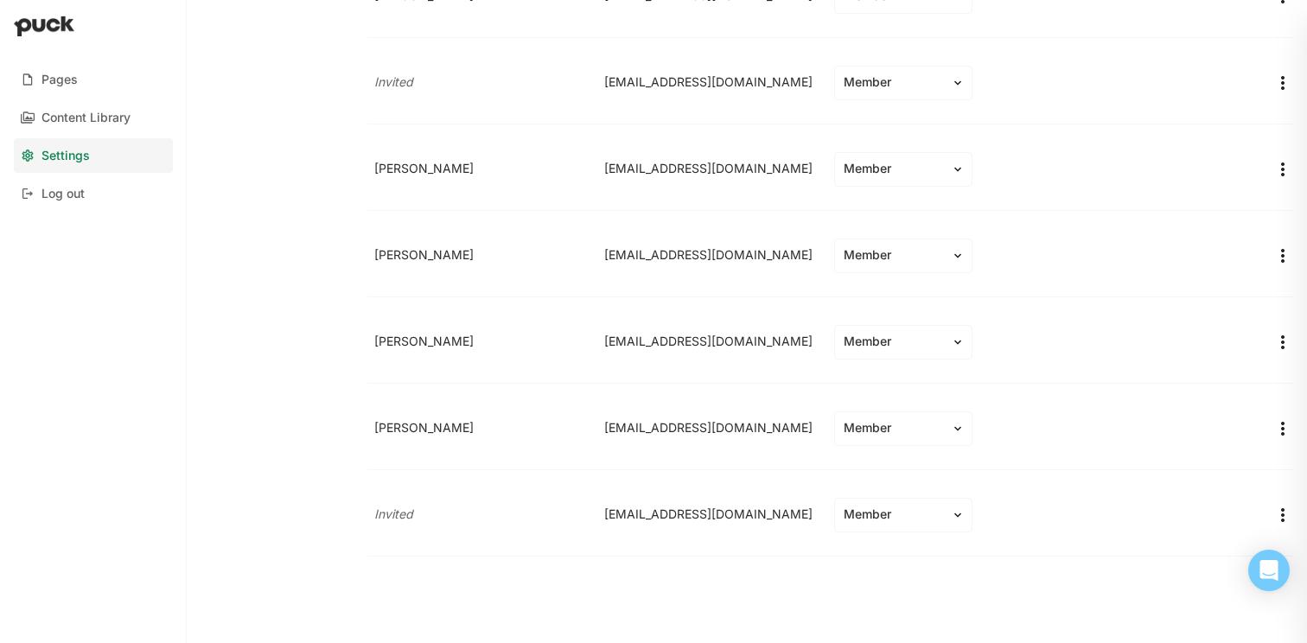
click at [747, 218] on div "[PERSON_NAME] [EMAIL_ADDRESS][DOMAIN_NAME] Member" at bounding box center [829, 255] width 925 height 83
click at [751, 264] on div "[EMAIL_ADDRESS][DOMAIN_NAME]" at bounding box center [712, 255] width 230 height 29
